Goal: Information Seeking & Learning: Learn about a topic

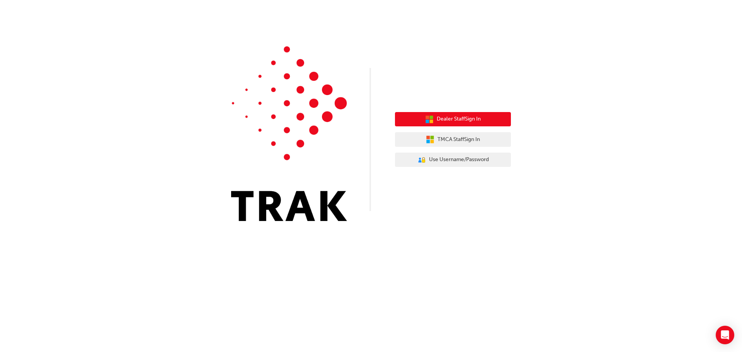
click at [478, 121] on span "Dealer Staff Sign In" at bounding box center [459, 119] width 44 height 9
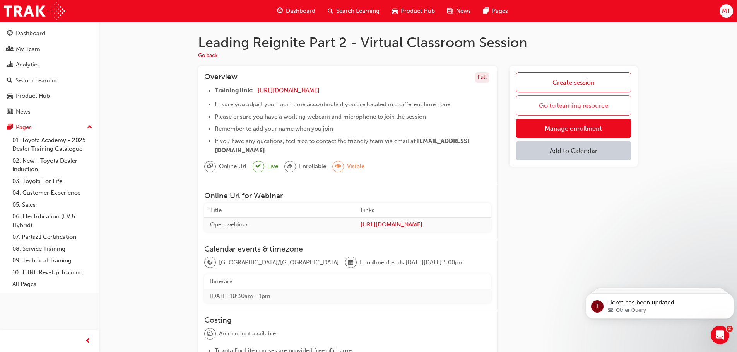
click at [594, 108] on link "Go to learning resource" at bounding box center [573, 106] width 116 height 20
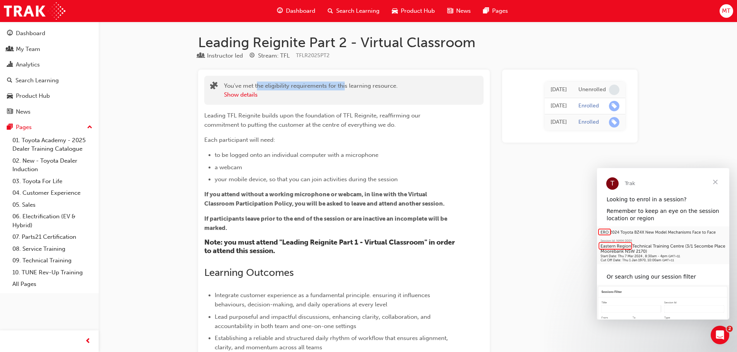
drag, startPoint x: 258, startPoint y: 83, endPoint x: 344, endPoint y: 83, distance: 86.2
click at [344, 83] on div "You've met the eligibility requirements for this learning resource. Show details" at bounding box center [311, 90] width 174 height 17
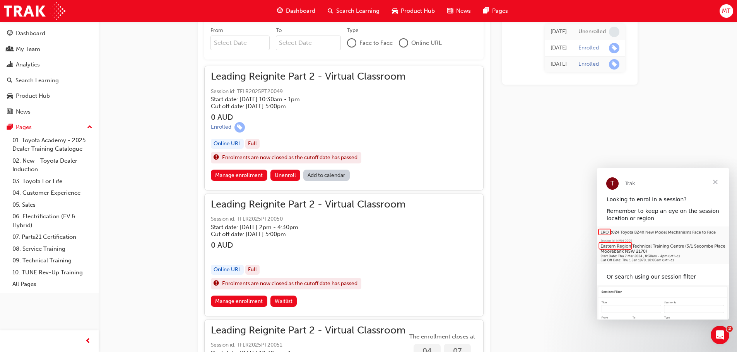
scroll to position [773, 0]
